Goal: Check status

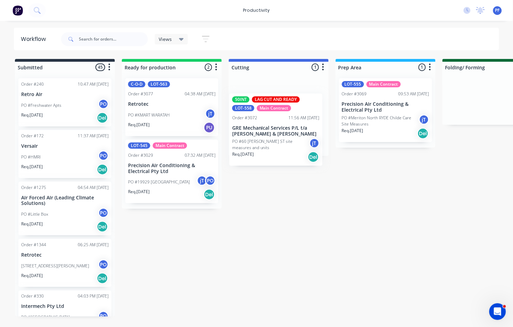
drag, startPoint x: 278, startPoint y: 115, endPoint x: 279, endPoint y: 132, distance: 17.4
click at [279, 132] on div "50INT LAG CUT AND READY LOT-558 Main Contract Order #3072 11:56 AM 13/10/25 GRE…" at bounding box center [279, 114] width 100 height 83
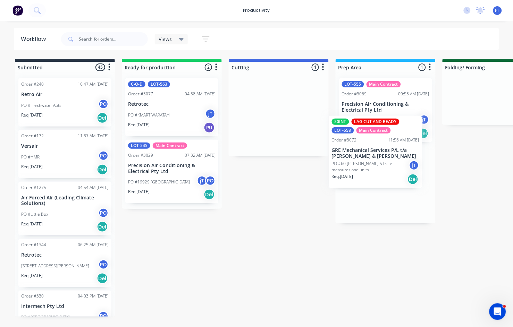
drag, startPoint x: 262, startPoint y: 112, endPoint x: 363, endPoint y: 151, distance: 108.5
